Goal: Complete application form

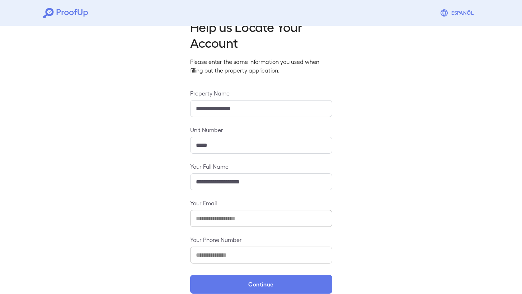
scroll to position [31, 0]
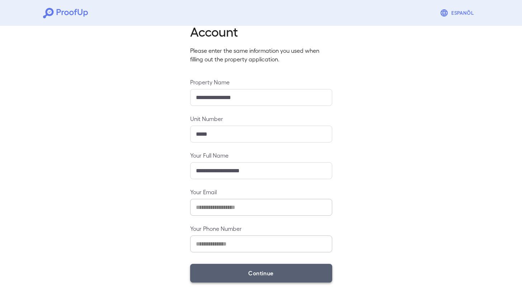
click at [240, 275] on button "Continue" at bounding box center [261, 273] width 142 height 19
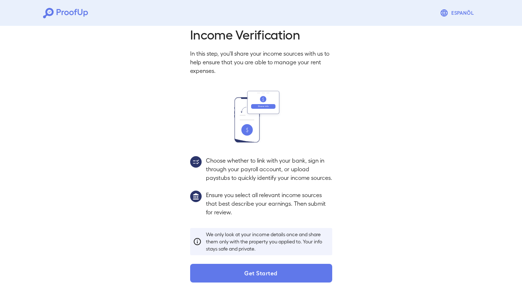
scroll to position [21, 0]
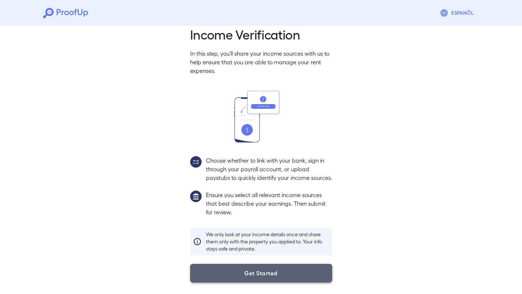
click at [276, 276] on button "Get Started" at bounding box center [261, 273] width 142 height 19
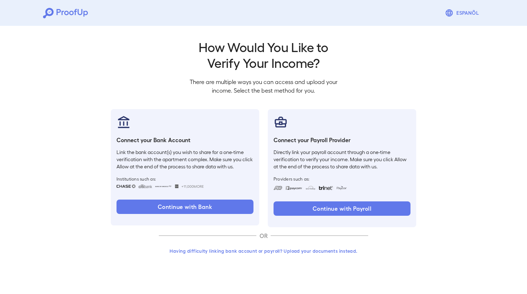
click at [228, 252] on button "Having difficulty linking bank account or payroll? Upload your documents instea…" at bounding box center [263, 250] width 209 height 13
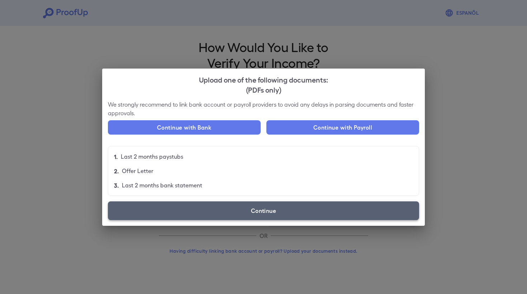
click at [218, 207] on label "Continue" at bounding box center [263, 210] width 311 height 19
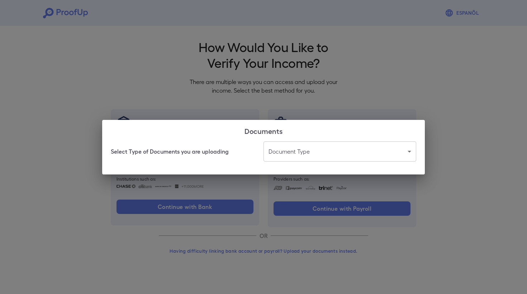
click at [305, 147] on body "Espanõl Go back How Would You Like to Verify Your Income? There are multiple wa…" at bounding box center [263, 137] width 527 height 274
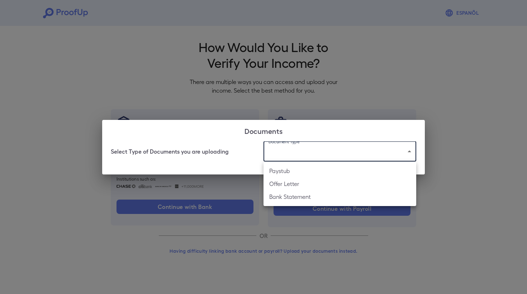
click at [301, 198] on li "Bank Statement" at bounding box center [340, 196] width 153 height 13
type input "**********"
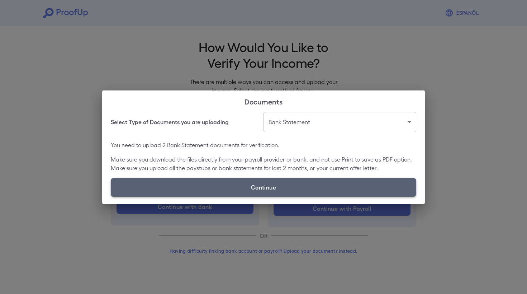
click at [208, 191] on label "Continue" at bounding box center [263, 187] width 305 height 19
click at [111, 196] on input "Continue" at bounding box center [111, 196] width 0 height 0
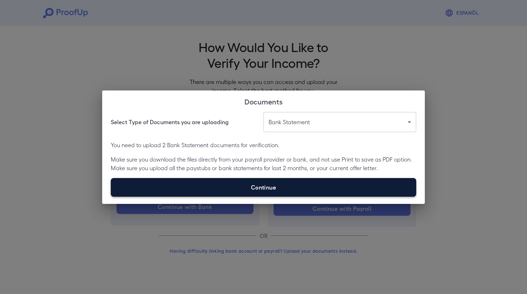
type input "**********"
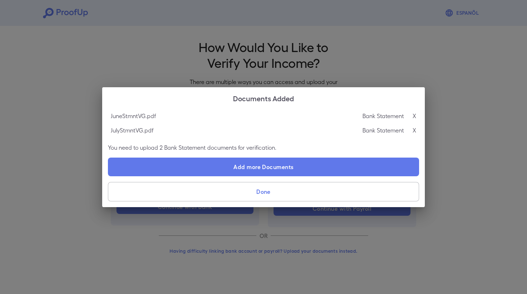
click at [282, 197] on button "Done" at bounding box center [263, 191] width 311 height 19
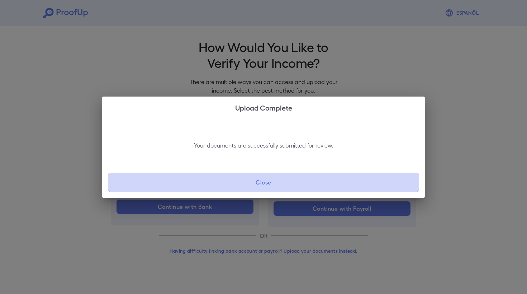
click at [257, 188] on button "Close" at bounding box center [263, 181] width 311 height 19
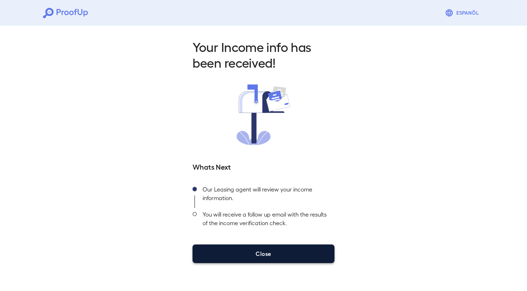
click at [279, 255] on button "Close" at bounding box center [264, 254] width 142 height 19
